Goal: Information Seeking & Learning: Understand process/instructions

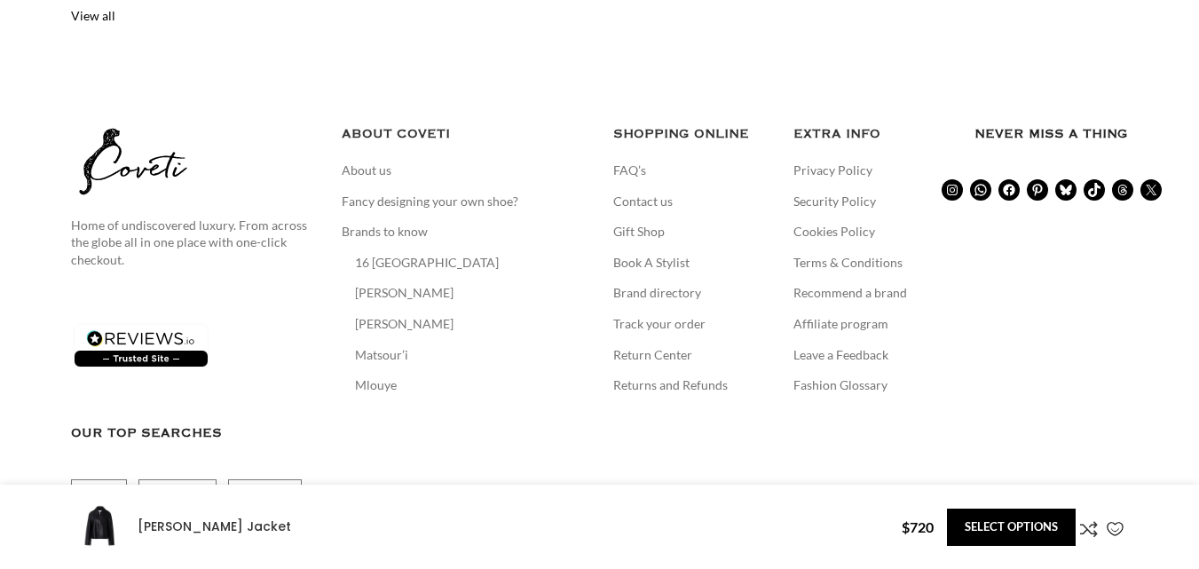
scroll to position [0, 187]
click at [834, 254] on link "Terms & Conditions" at bounding box center [849, 263] width 111 height 18
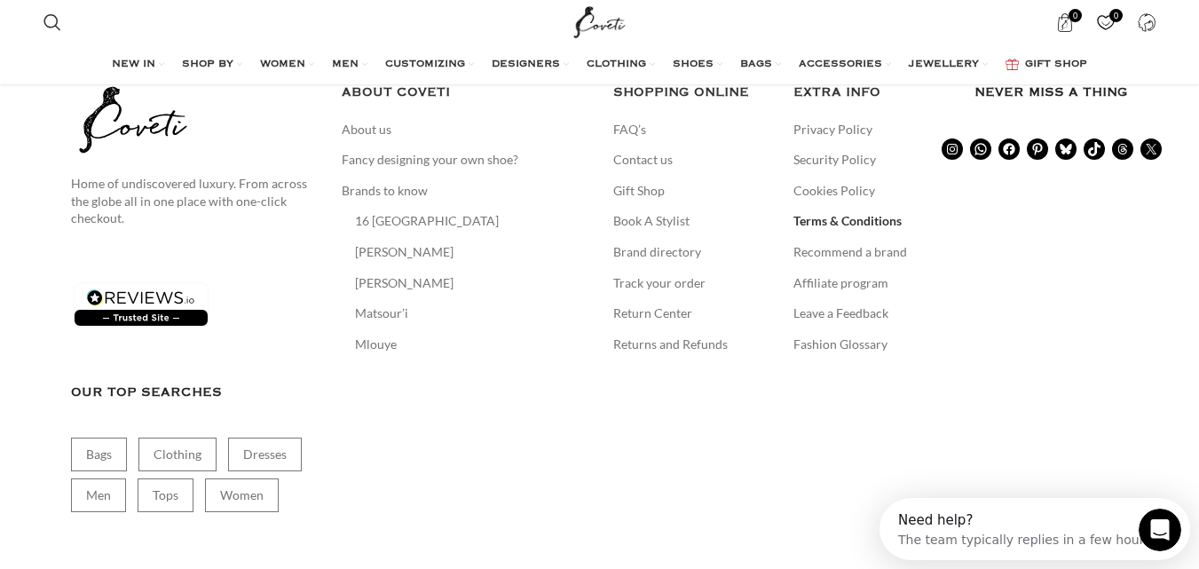
scroll to position [1348, 0]
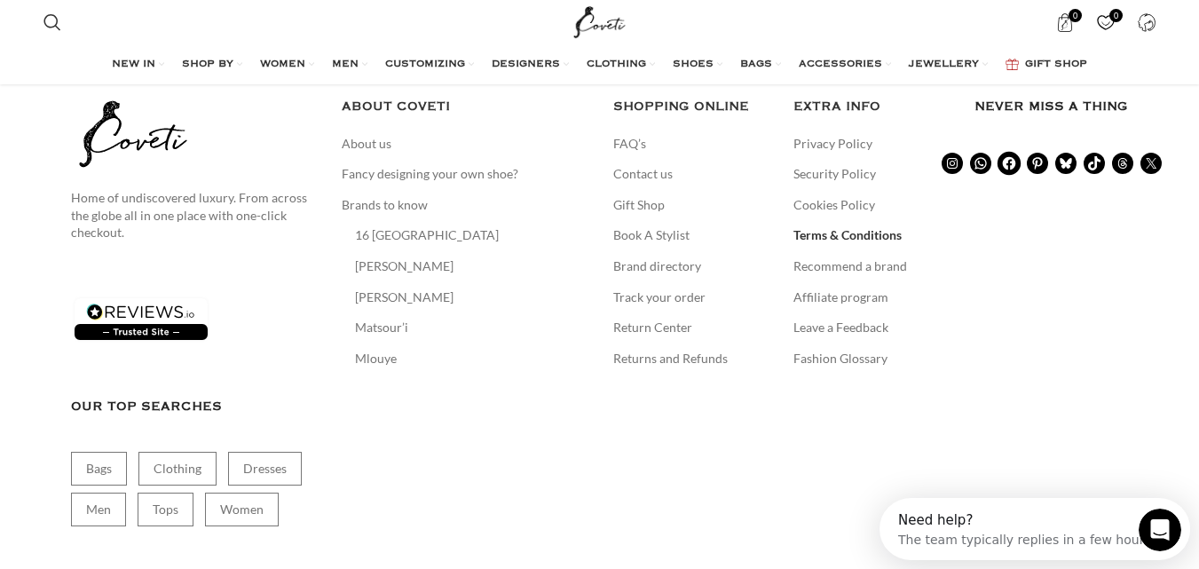
click at [1004, 162] on icon at bounding box center [1008, 162] width 13 height 13
